Goal: Find specific page/section

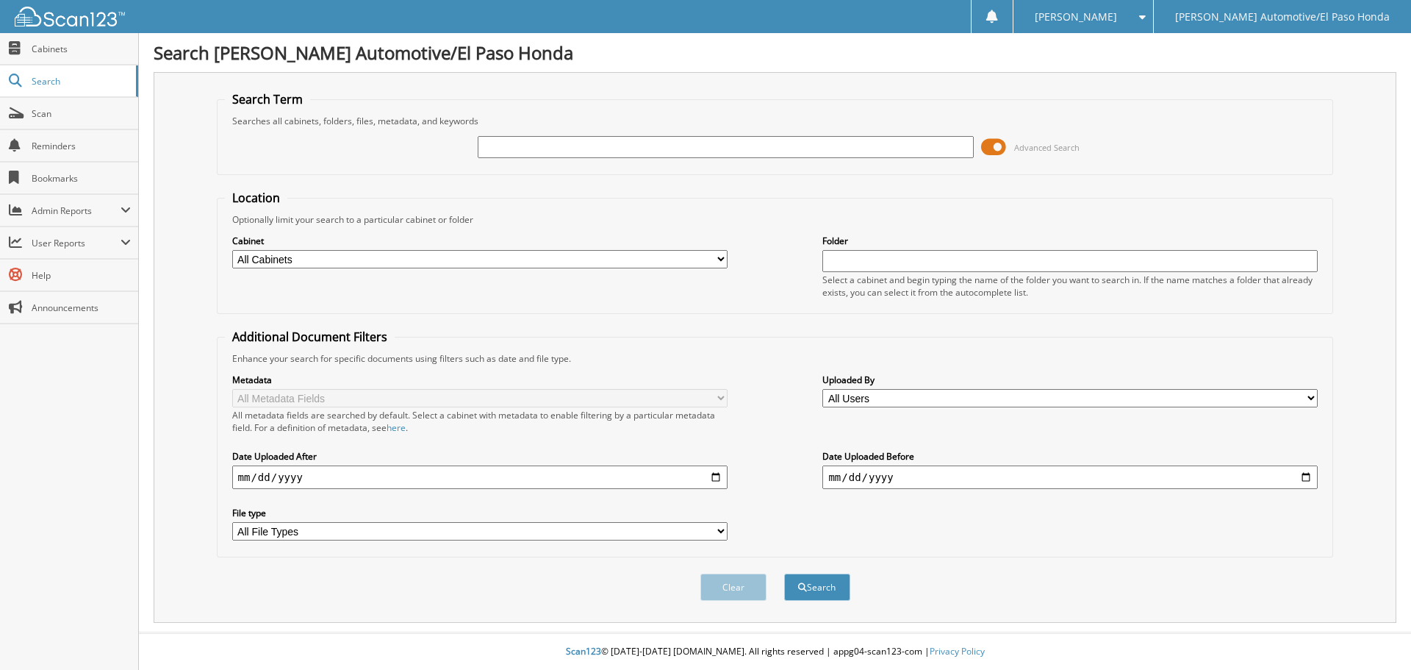
click at [512, 144] on input "text" at bounding box center [725, 147] width 495 height 22
type input "47026"
click at [784, 573] on button "Search" at bounding box center [817, 586] width 66 height 27
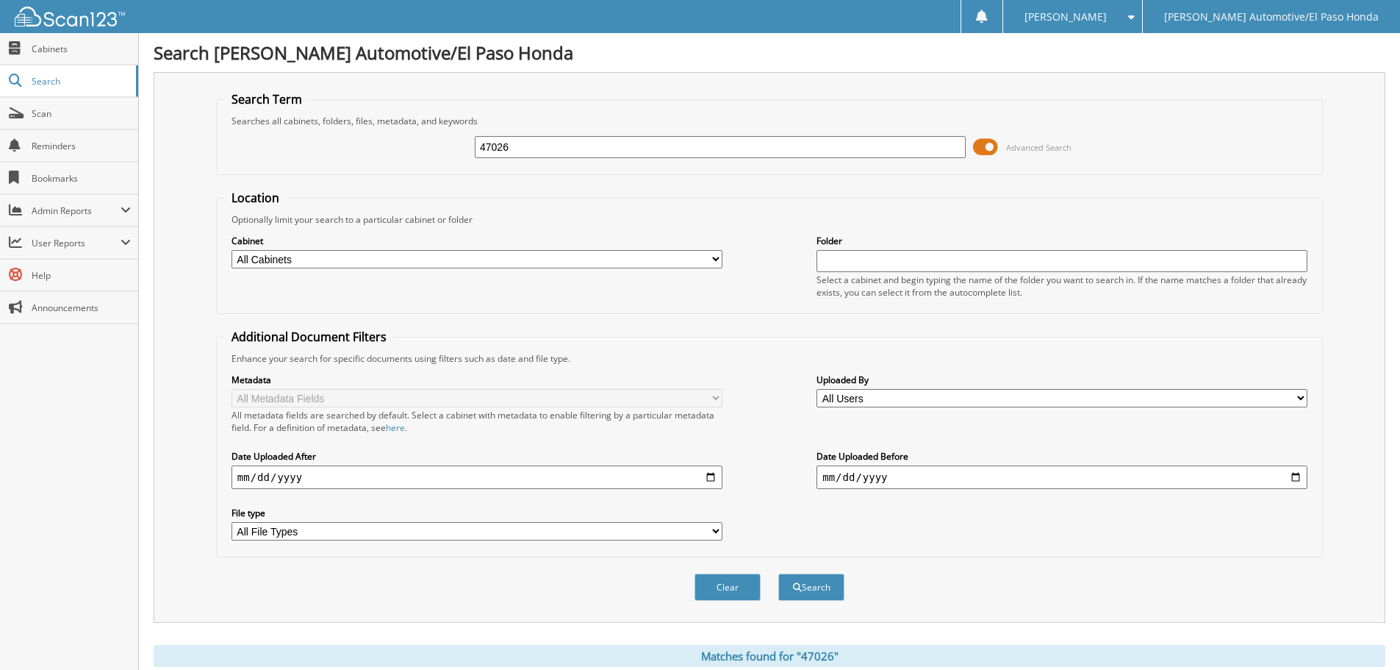
click at [984, 140] on span at bounding box center [985, 147] width 25 height 22
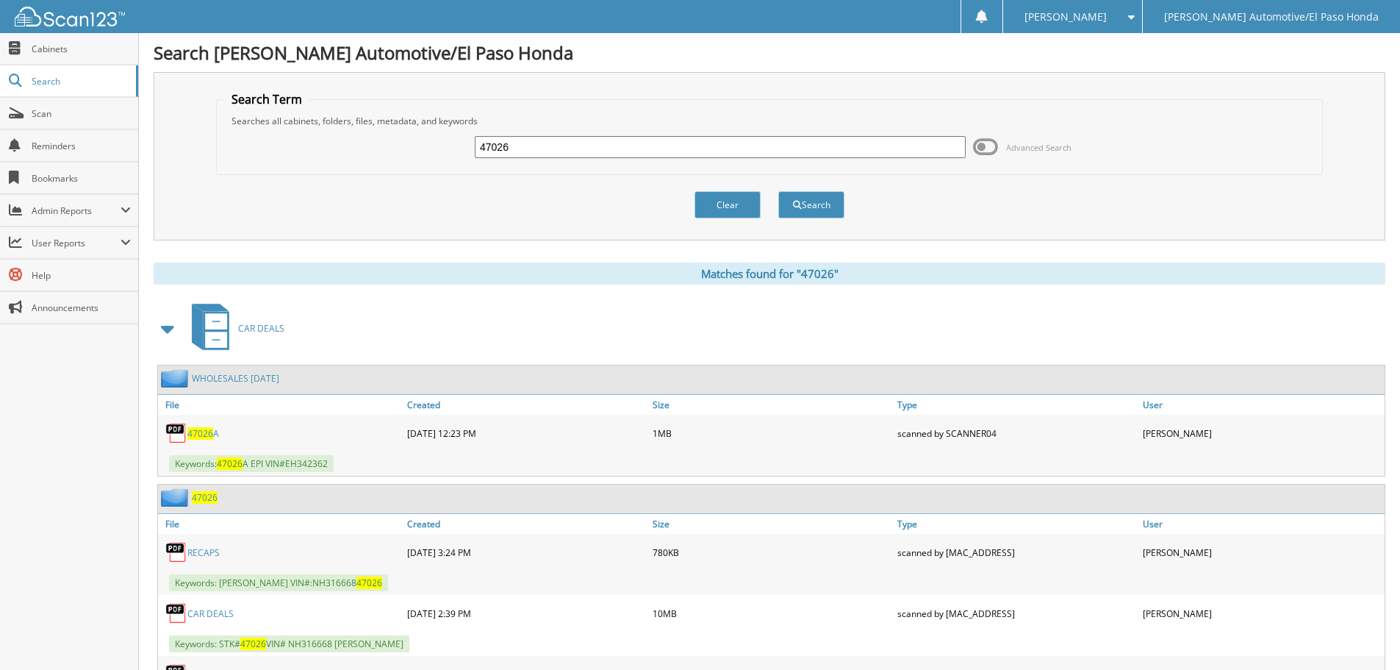
scroll to position [74, 0]
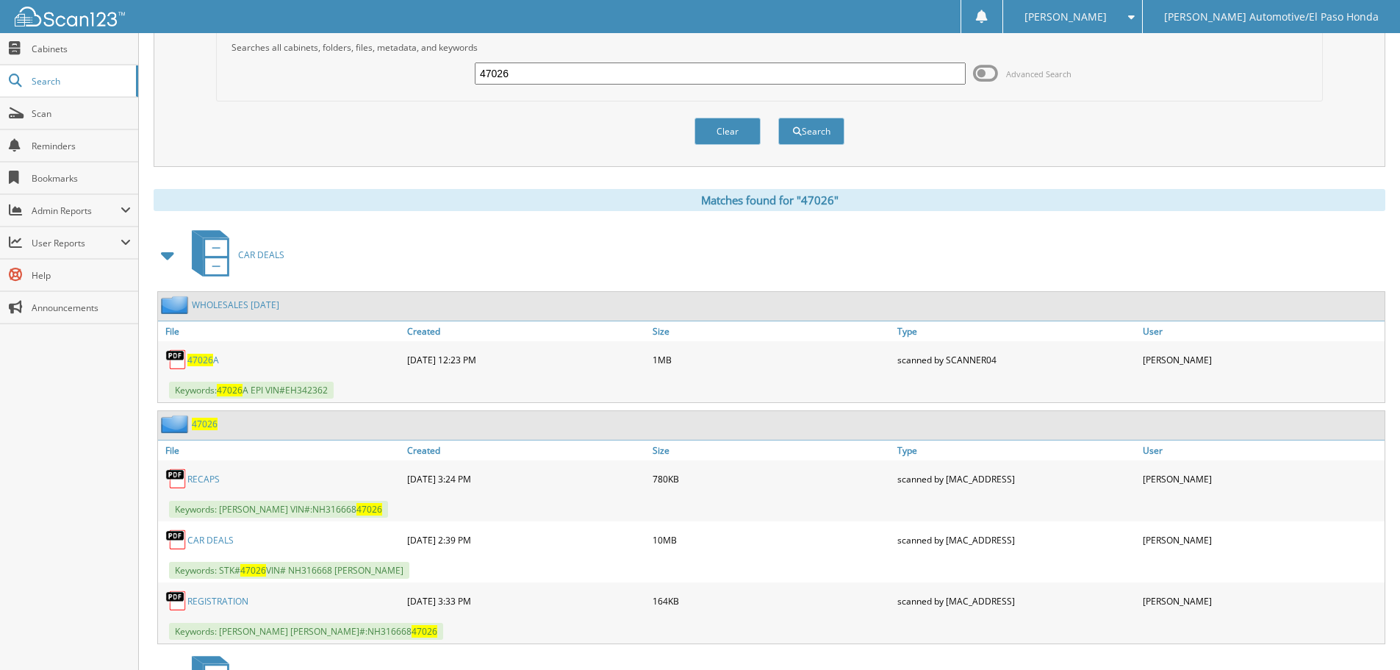
click at [207, 539] on link "CAR DEALS" at bounding box center [210, 540] width 46 height 12
